Goal: Navigation & Orientation: Understand site structure

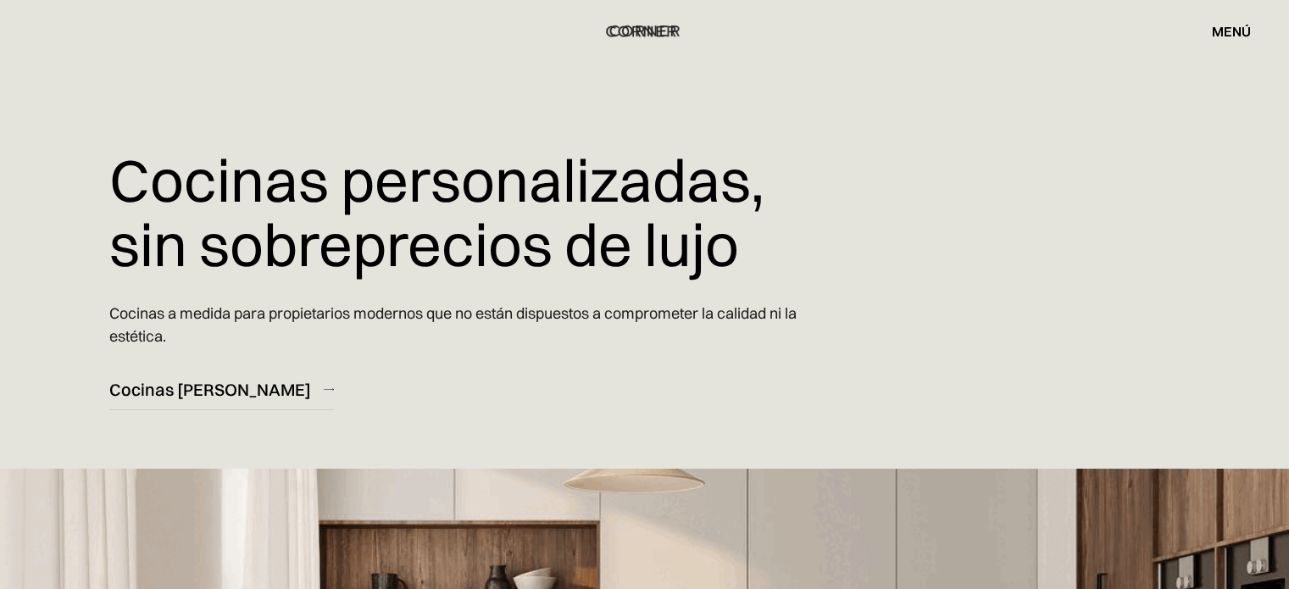
click at [651, 32] on img "hogar" at bounding box center [645, 30] width 70 height 22
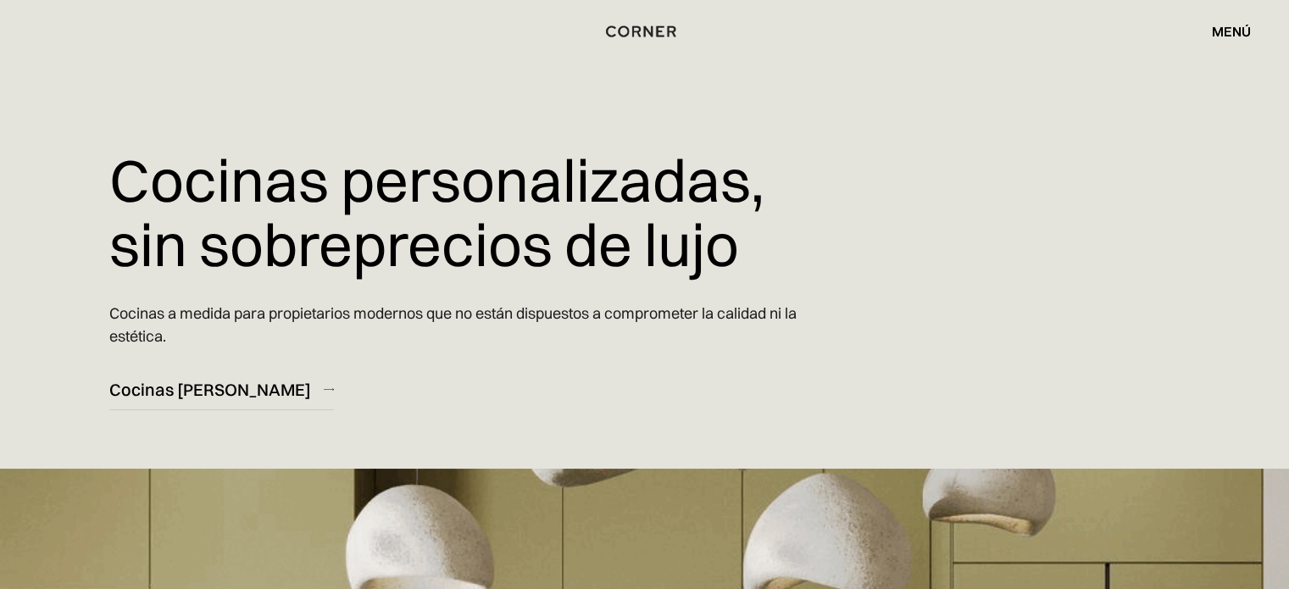
click at [1236, 32] on font "menú" at bounding box center [1231, 31] width 39 height 17
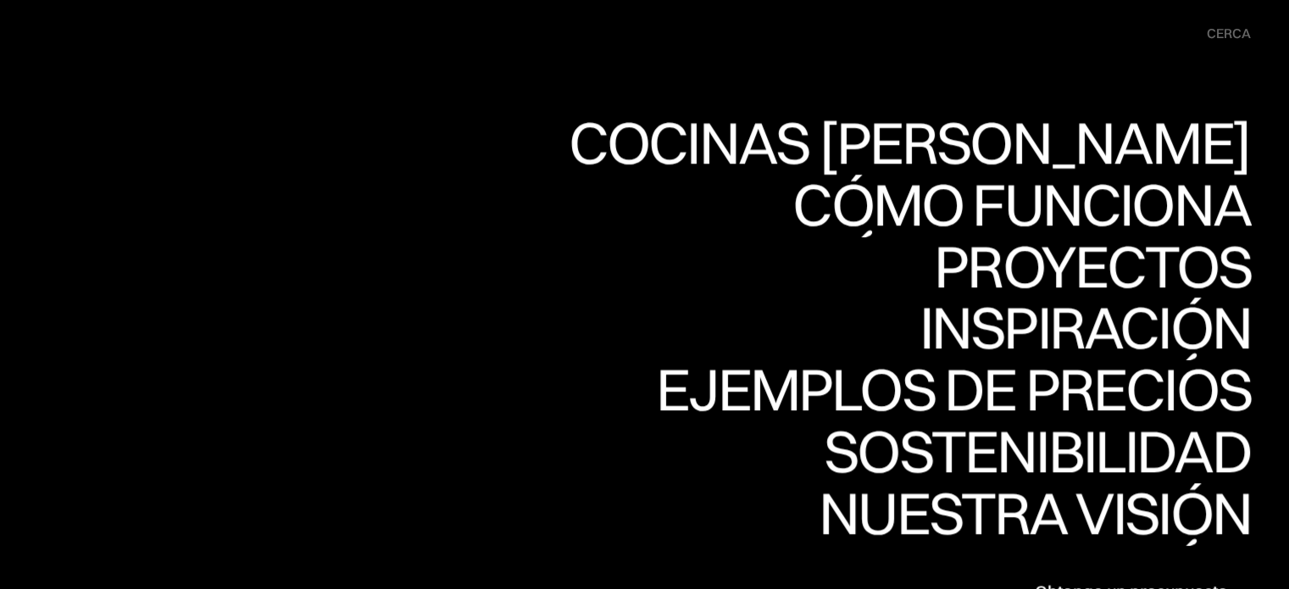
scroll to position [9168, 0]
click at [1221, 30] on font "cerca" at bounding box center [1229, 33] width 44 height 17
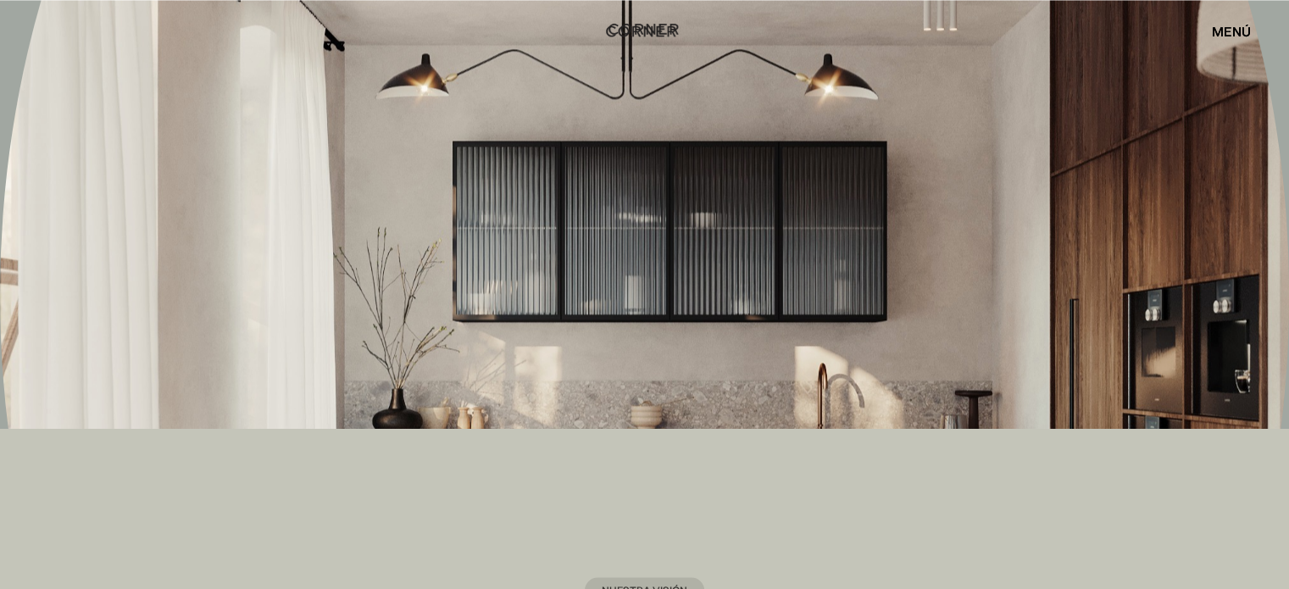
click at [651, 22] on img "hogar" at bounding box center [645, 29] width 70 height 22
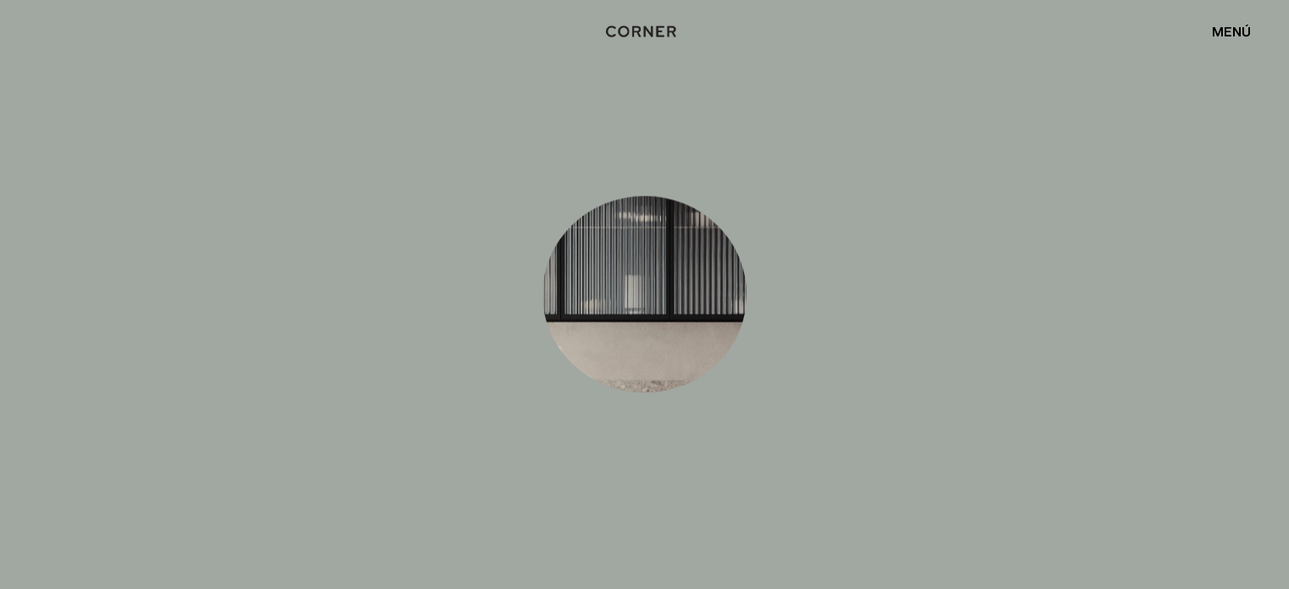
scroll to position [8816, 0]
